Goal: Obtain resource: Obtain resource

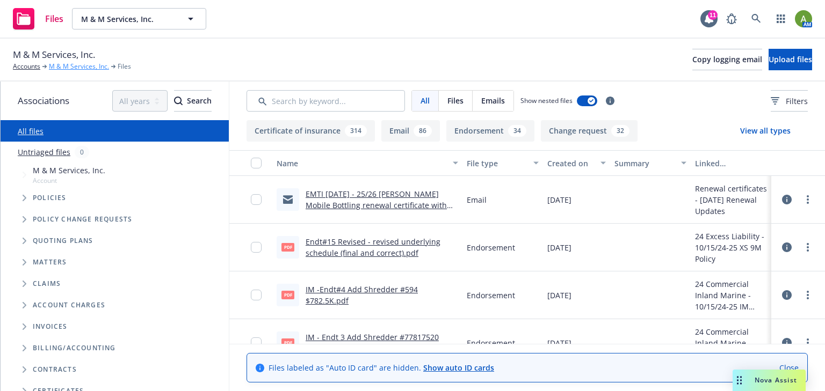
click at [64, 67] on link "M & M Services, Inc." at bounding box center [79, 67] width 60 height 10
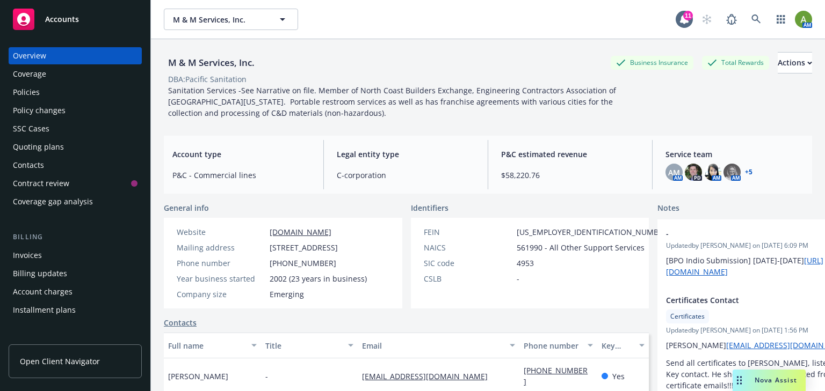
click at [46, 148] on div "Quoting plans" at bounding box center [38, 146] width 51 height 17
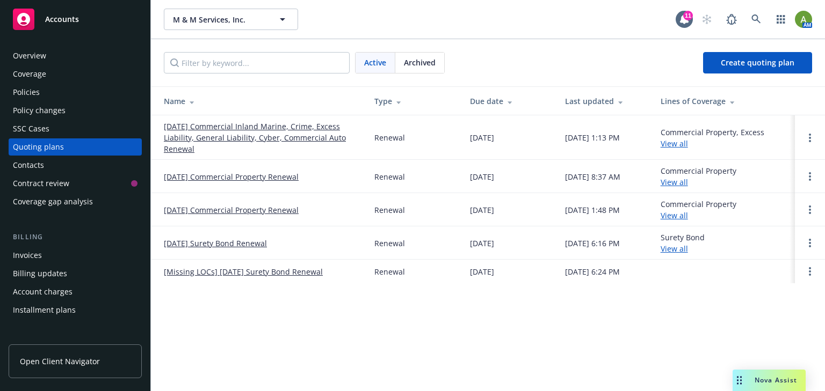
click at [230, 137] on link "10/15/25 Commercial Inland Marine, Crime, Excess Liability, General Liability, …" at bounding box center [260, 138] width 193 height 34
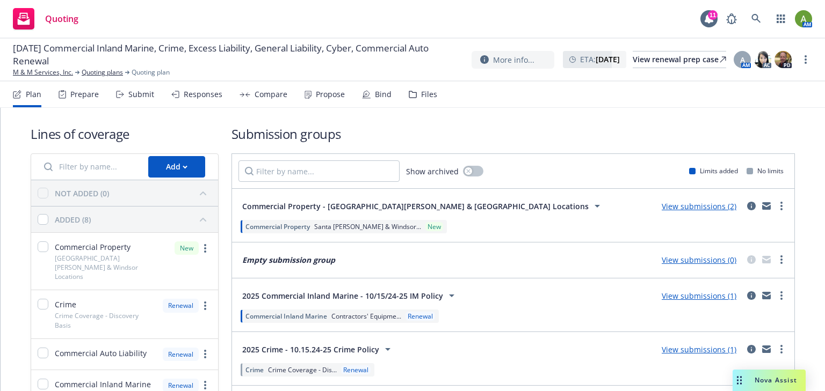
click at [430, 94] on div "Files" at bounding box center [429, 94] width 16 height 9
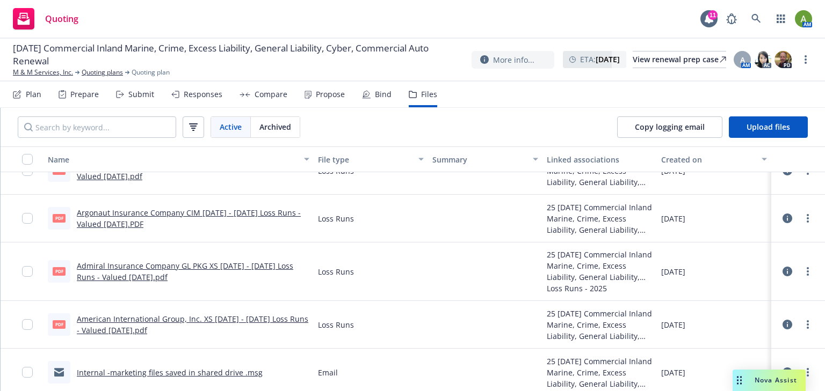
scroll to position [219, 0]
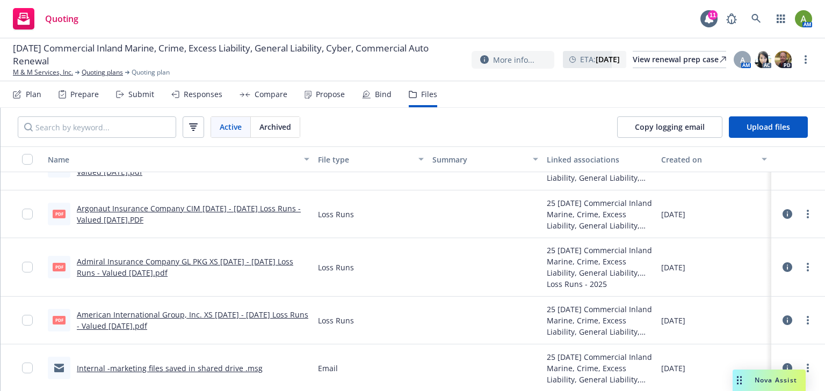
click at [207, 369] on link "Internal -marketing files saved in shared drive .msg" at bounding box center [170, 368] width 186 height 10
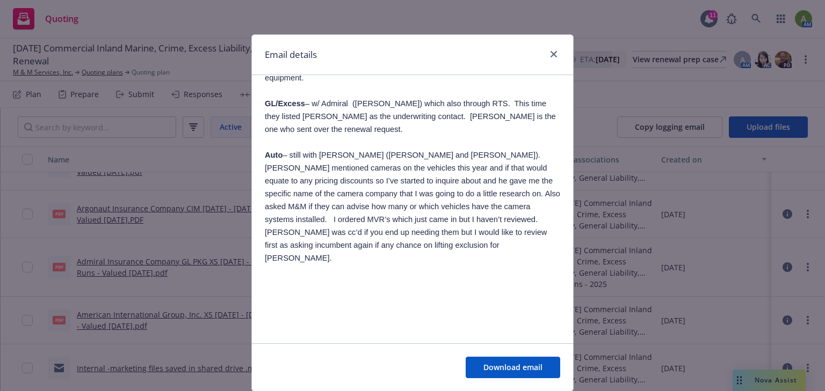
scroll to position [429, 0]
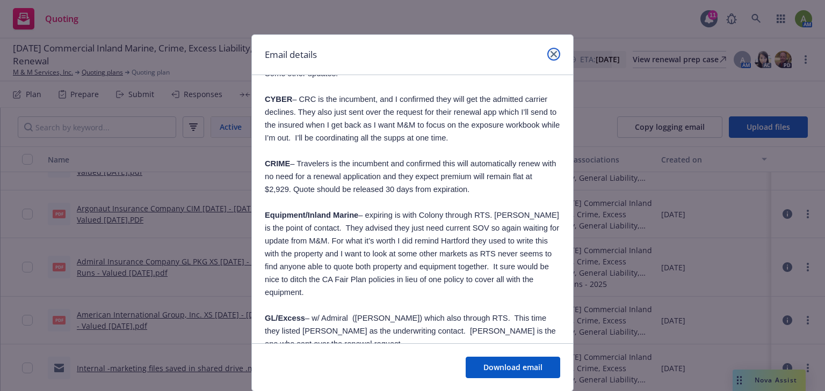
click at [550, 52] on icon "close" at bounding box center [553, 54] width 6 height 6
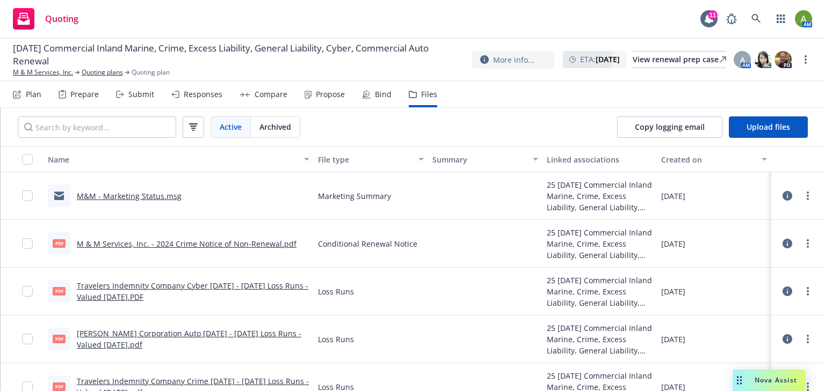
scroll to position [0, 0]
click at [592, 185] on div "25 10/15/25 Commercial Inland Marine, Crime, Excess Liability, General Liabilit…" at bounding box center [599, 196] width 106 height 34
